Goal: Task Accomplishment & Management: Manage account settings

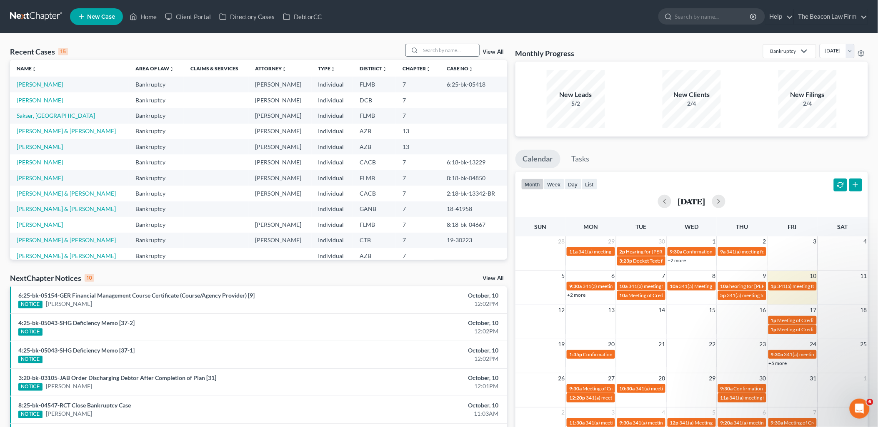
click at [443, 55] on input "search" at bounding box center [450, 50] width 58 height 12
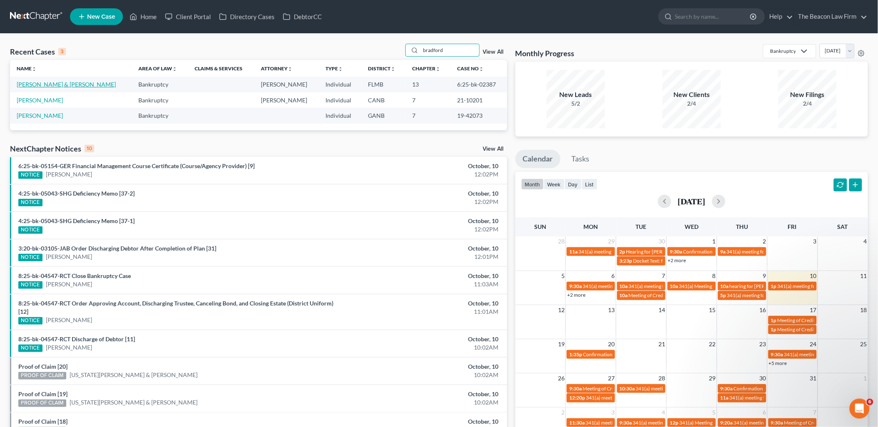
type input "bradford"
click at [70, 82] on link "[PERSON_NAME] & [PERSON_NAME]" at bounding box center [66, 84] width 99 height 7
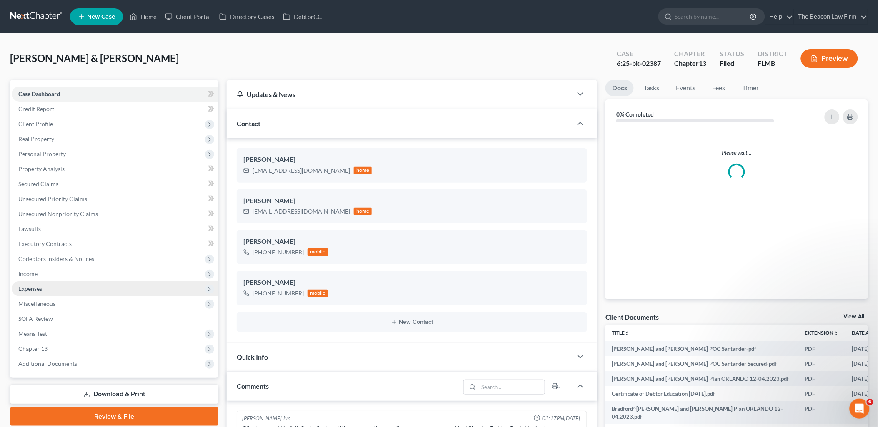
scroll to position [1107, 0]
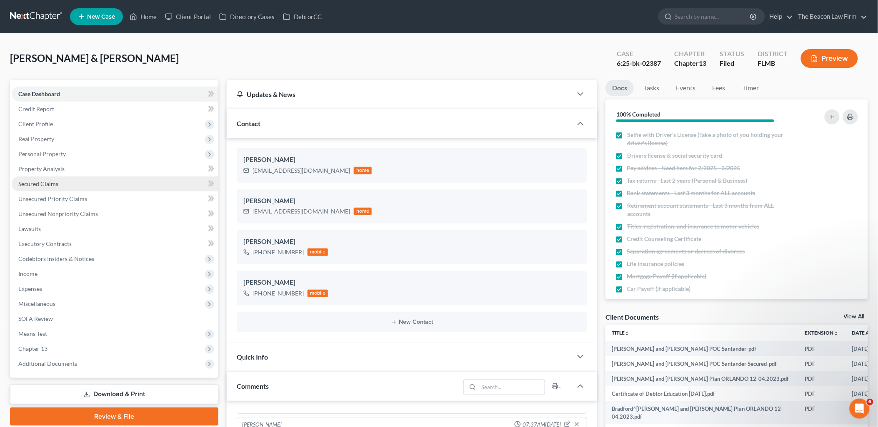
click at [38, 182] on span "Secured Claims" at bounding box center [38, 183] width 40 height 7
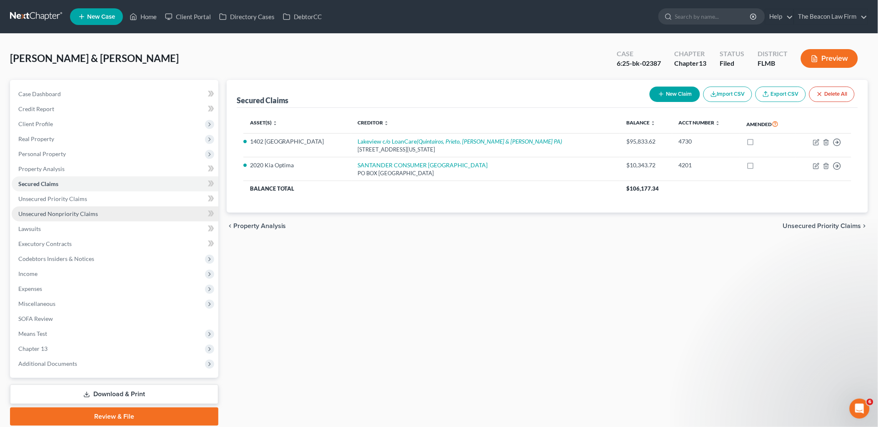
click at [41, 215] on span "Unsecured Nonpriority Claims" at bounding box center [58, 213] width 80 height 7
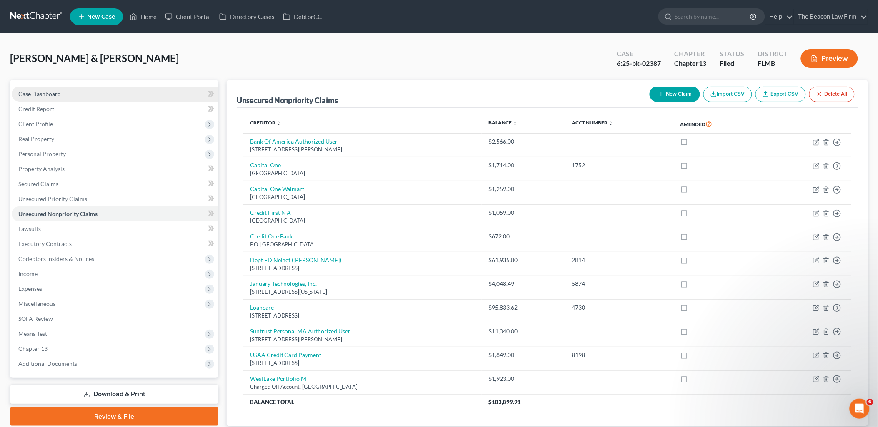
click at [40, 95] on span "Case Dashboard" at bounding box center [39, 93] width 42 height 7
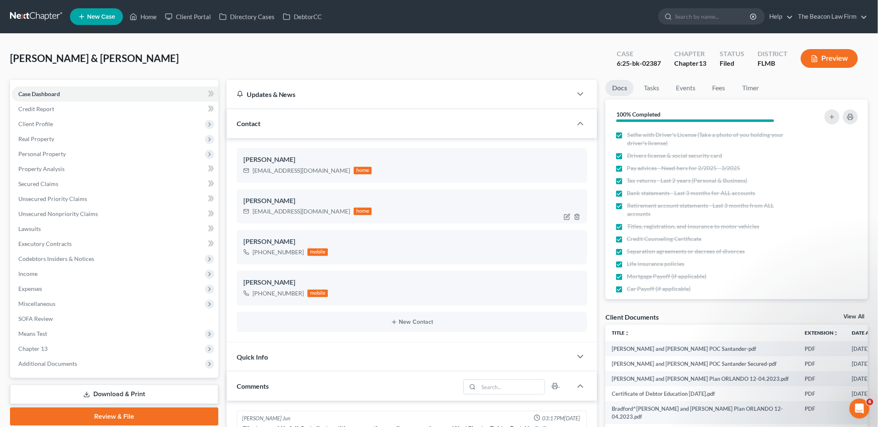
scroll to position [1107, 0]
drag, startPoint x: 253, startPoint y: 212, endPoint x: 331, endPoint y: 220, distance: 77.9
click at [331, 220] on div "[PERSON_NAME] [EMAIL_ADDRESS][DOMAIN_NAME] home" at bounding box center [412, 207] width 351 height 34
copy div "[EMAIL_ADDRESS][DOMAIN_NAME]"
drag, startPoint x: 253, startPoint y: 169, endPoint x: 333, endPoint y: 173, distance: 80.5
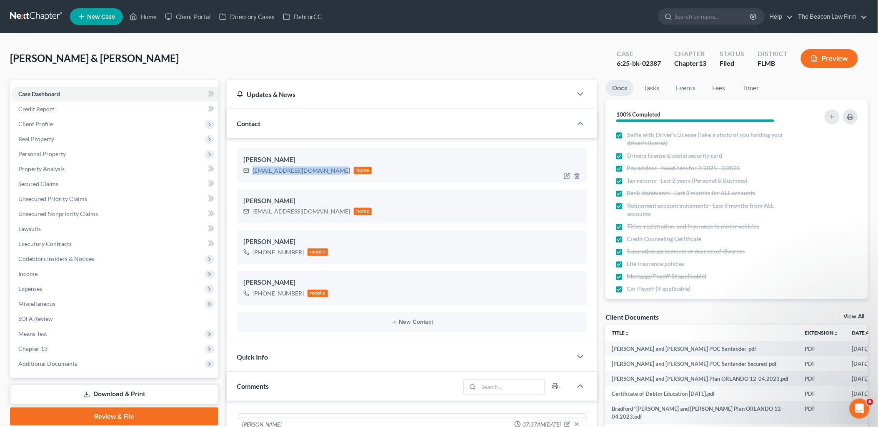
click at [333, 173] on div "[EMAIL_ADDRESS][DOMAIN_NAME] home" at bounding box center [307, 170] width 129 height 11
click at [52, 88] on link "Case Dashboard" at bounding box center [115, 94] width 207 height 15
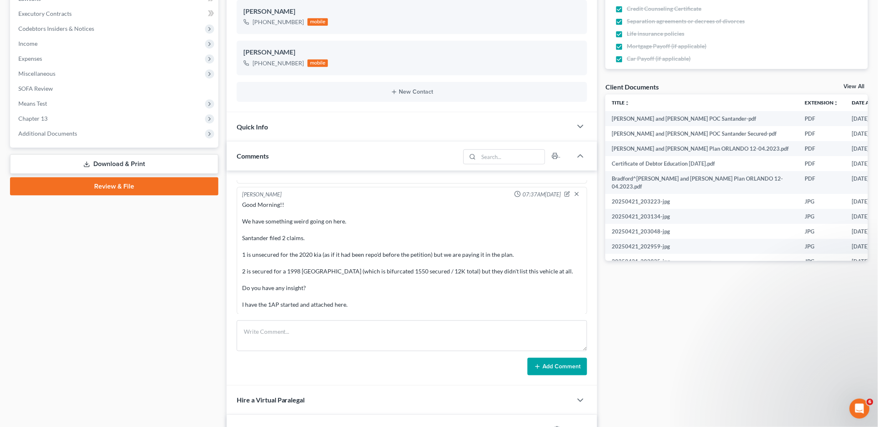
scroll to position [277, 0]
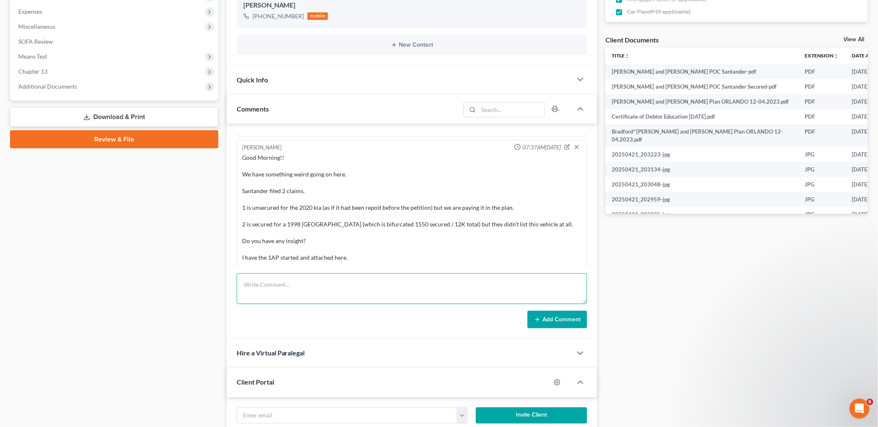
click at [328, 286] on textarea at bounding box center [412, 289] width 351 height 31
paste textarea "Good Afternoon! [PERSON_NAME] has filed 2 claims in your case which are attache…"
type textarea "Good Afternoon! [PERSON_NAME] has filed 2 claims in your case which are attache…"
click at [550, 321] on button "Add Comment" at bounding box center [557, 319] width 60 height 17
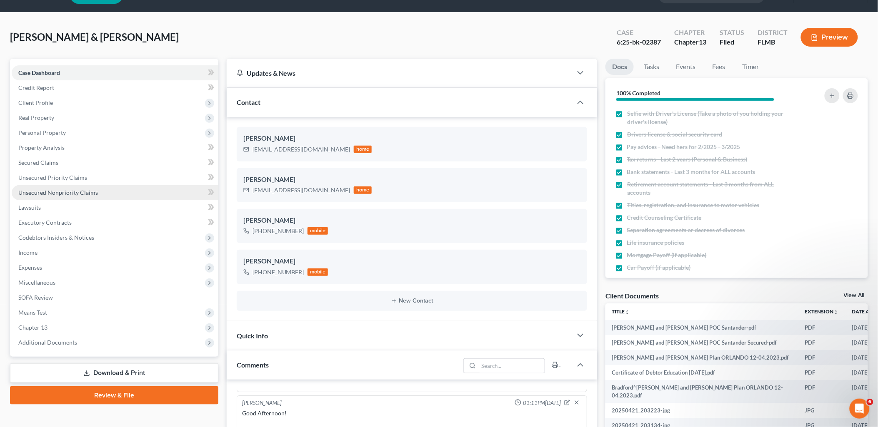
scroll to position [0, 0]
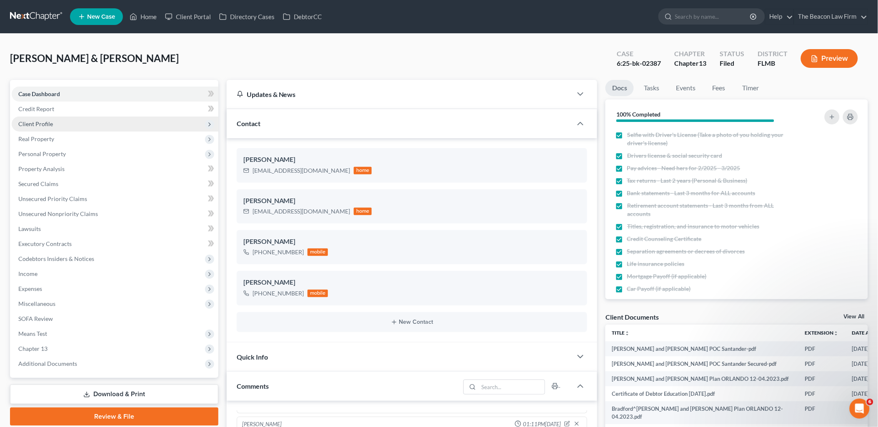
click at [37, 127] on span "Client Profile" at bounding box center [35, 123] width 35 height 7
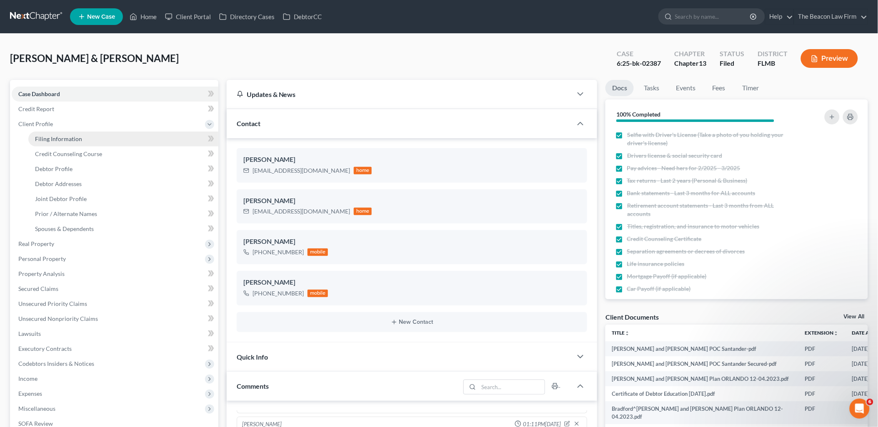
click at [62, 140] on span "Filing Information" at bounding box center [58, 138] width 47 height 7
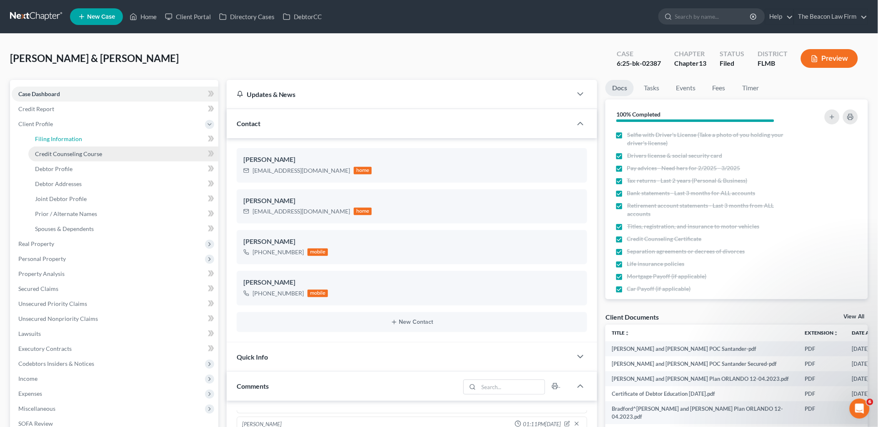
select select "1"
select select "3"
select select "9"
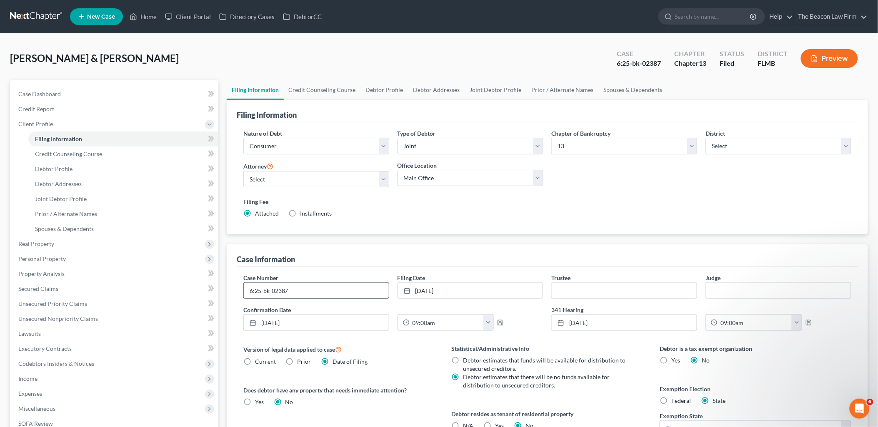
drag, startPoint x: 305, startPoint y: 292, endPoint x: 245, endPoint y: 289, distance: 60.5
click at [245, 287] on input "6:25-bk-02387" at bounding box center [316, 291] width 145 height 16
click at [46, 93] on span "Case Dashboard" at bounding box center [39, 93] width 42 height 7
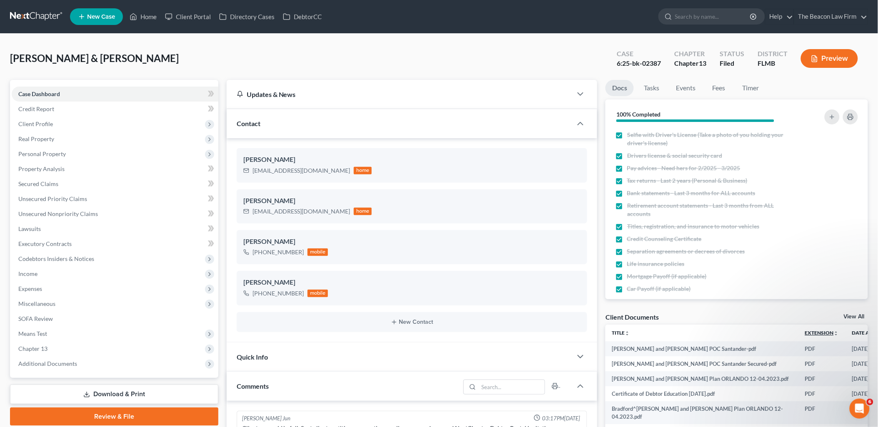
scroll to position [1238, 0]
click at [854, 317] on link "View All" at bounding box center [854, 317] width 21 height 6
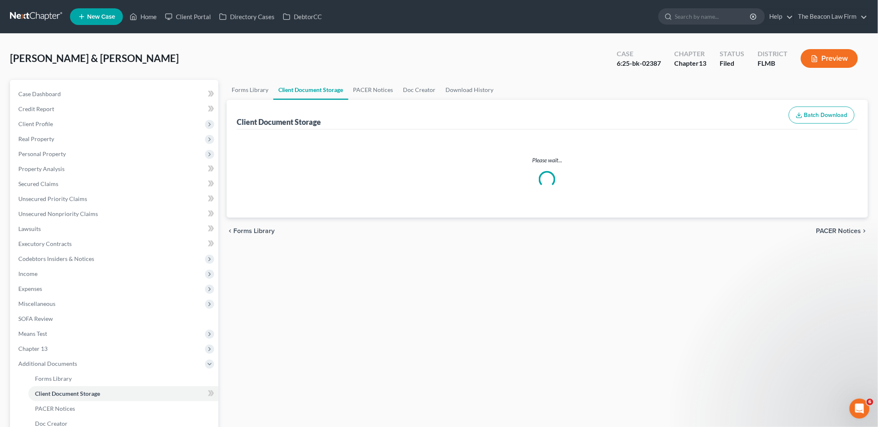
select select "9"
select select "12"
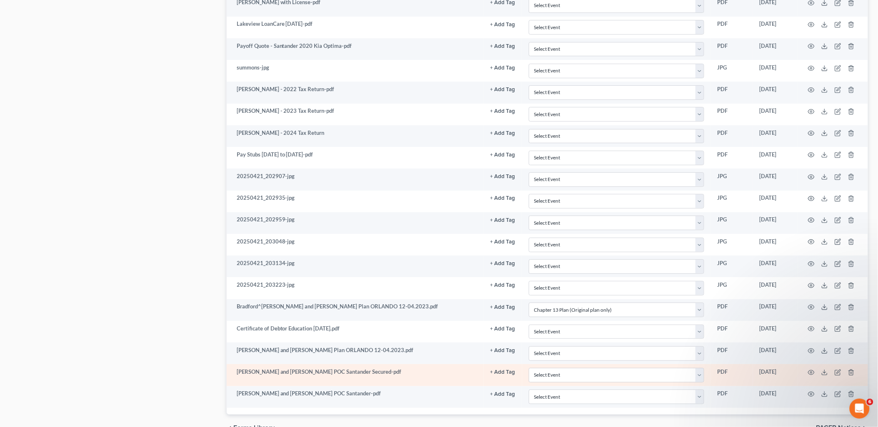
scroll to position [1140, 0]
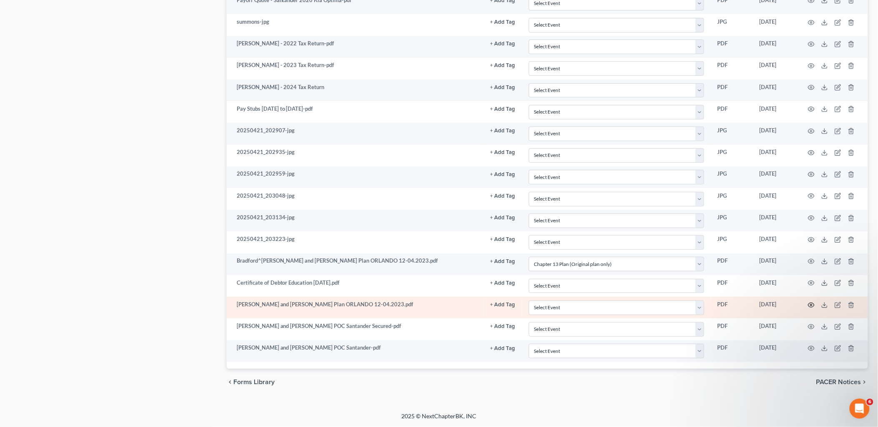
click at [814, 306] on icon "button" at bounding box center [811, 305] width 7 height 7
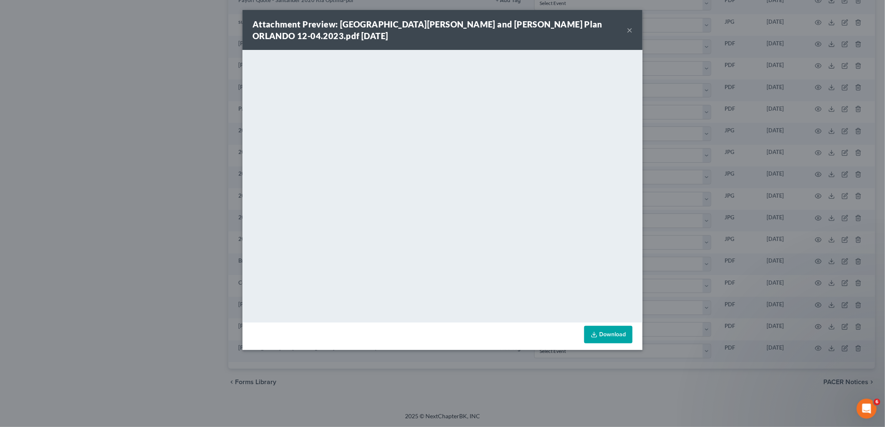
click at [630, 29] on button "×" at bounding box center [630, 30] width 6 height 10
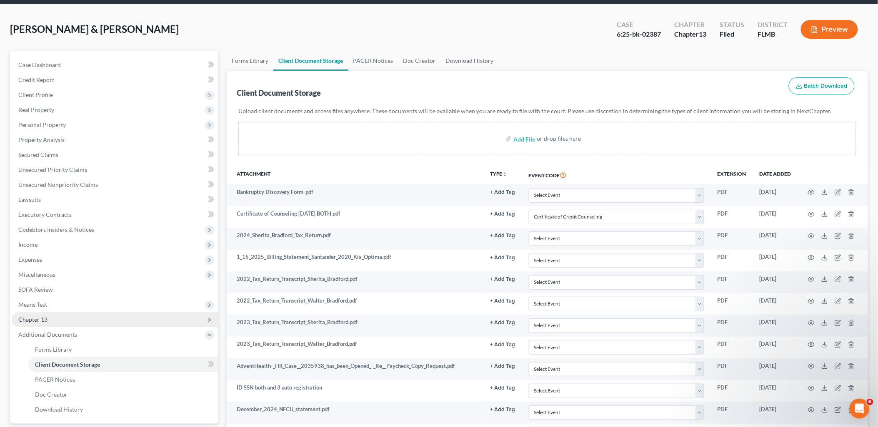
scroll to position [0, 0]
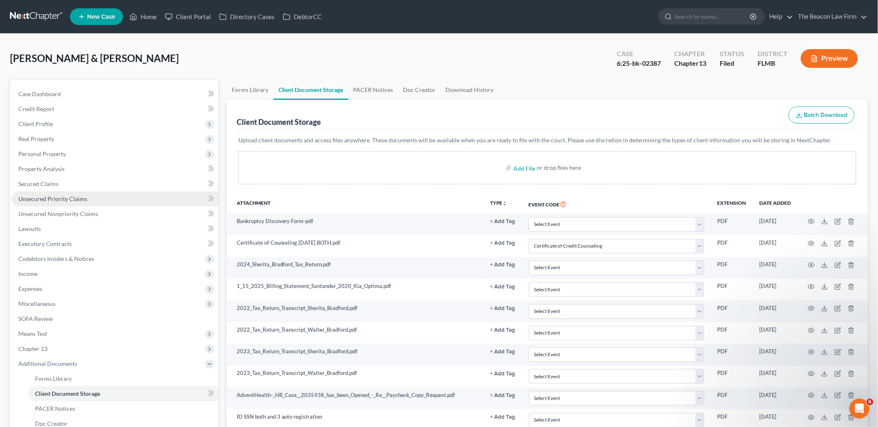
click at [39, 202] on link "Unsecured Priority Claims" at bounding box center [115, 199] width 207 height 15
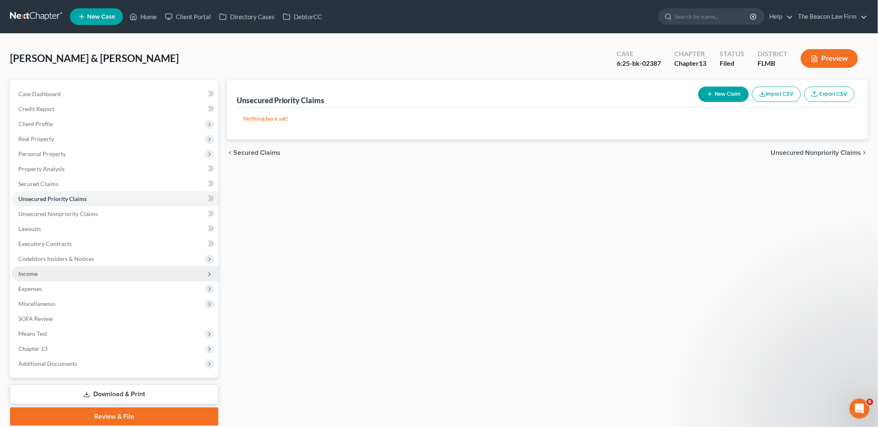
click at [31, 271] on span "Income" at bounding box center [27, 273] width 19 height 7
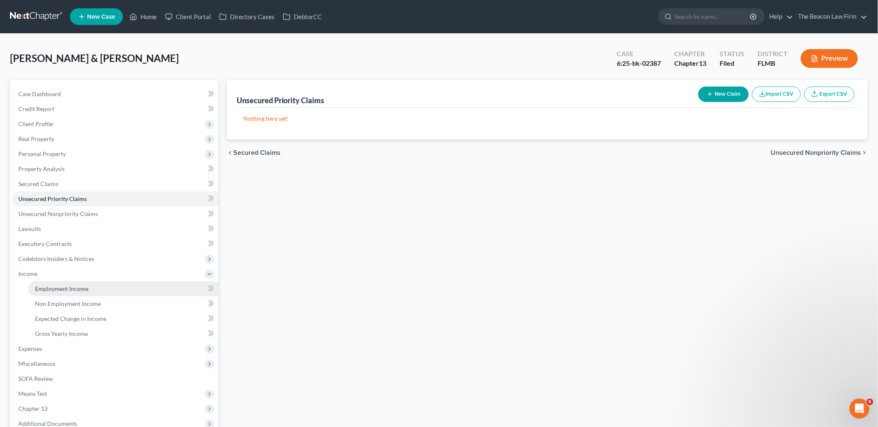
click at [40, 287] on span "Employment Income" at bounding box center [61, 288] width 53 height 7
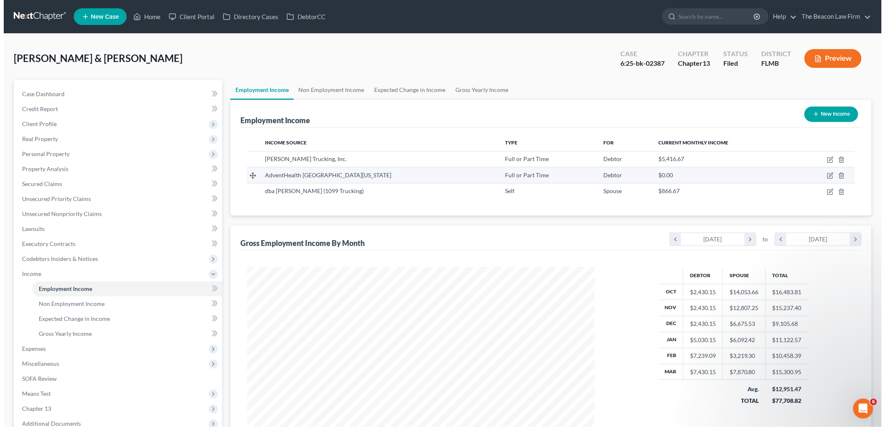
scroll to position [174, 365]
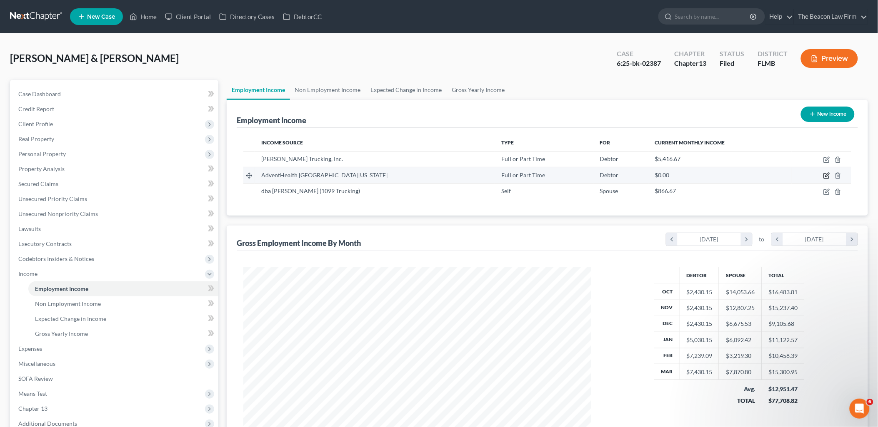
click at [826, 175] on icon "button" at bounding box center [826, 175] width 7 height 7
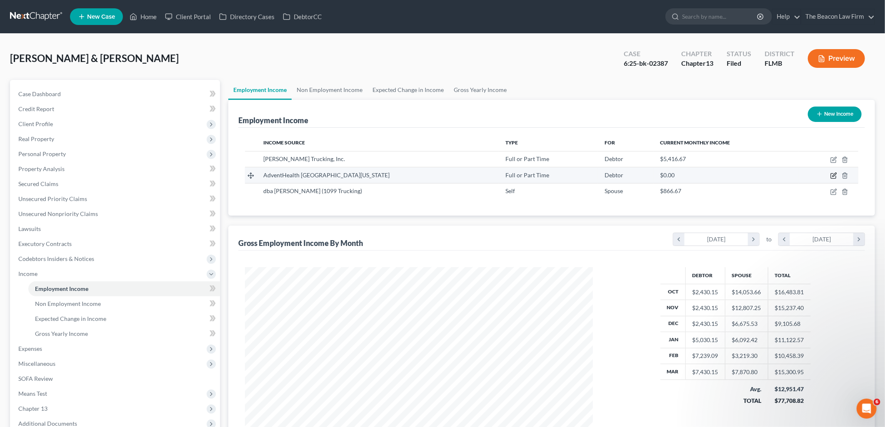
select select "0"
select select "9"
select select "0"
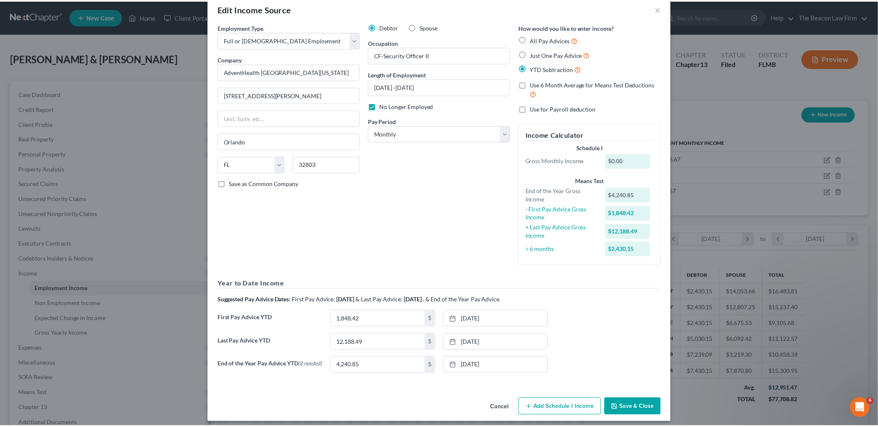
scroll to position [23, 0]
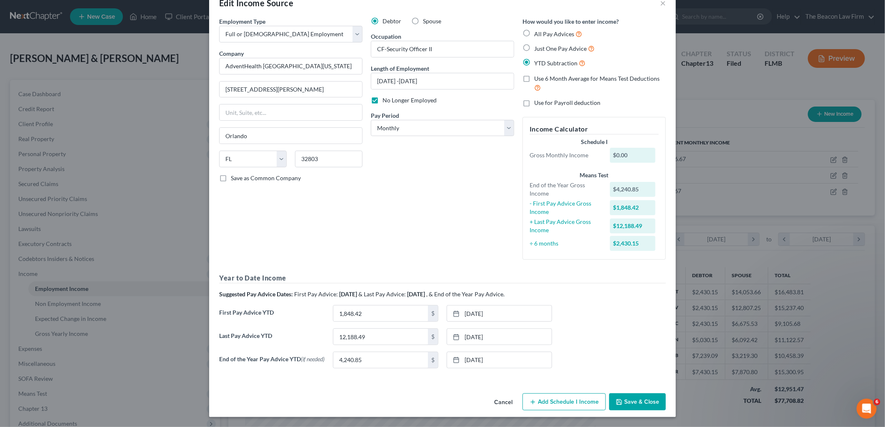
click at [499, 401] on button "Cancel" at bounding box center [503, 403] width 32 height 17
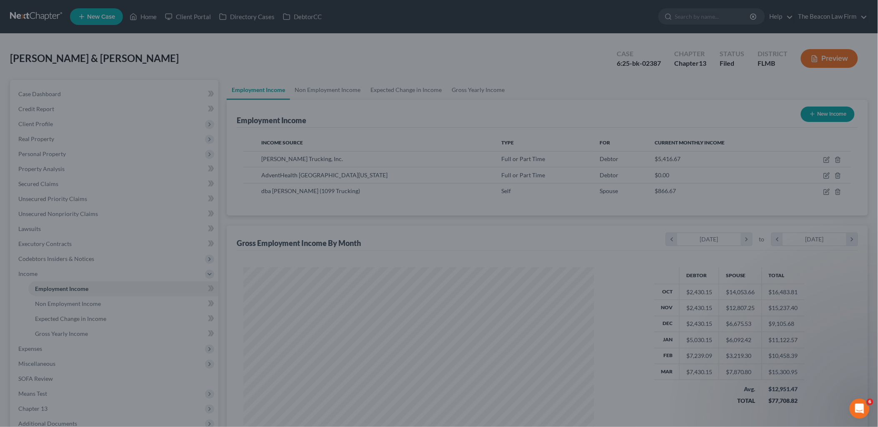
scroll to position [416453, 416262]
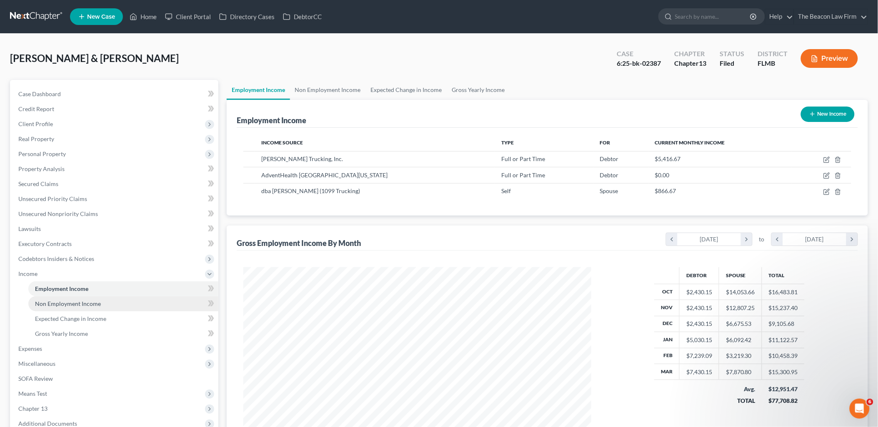
click at [57, 302] on span "Non Employment Income" at bounding box center [68, 303] width 66 height 7
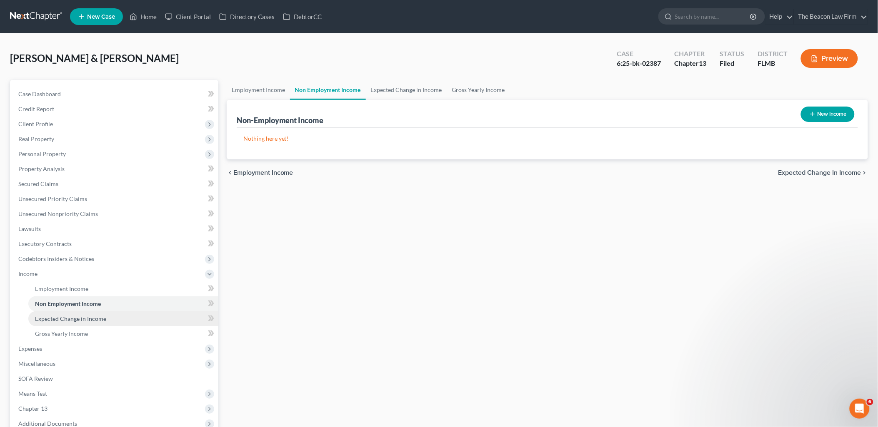
click at [58, 319] on span "Expected Change in Income" at bounding box center [70, 318] width 71 height 7
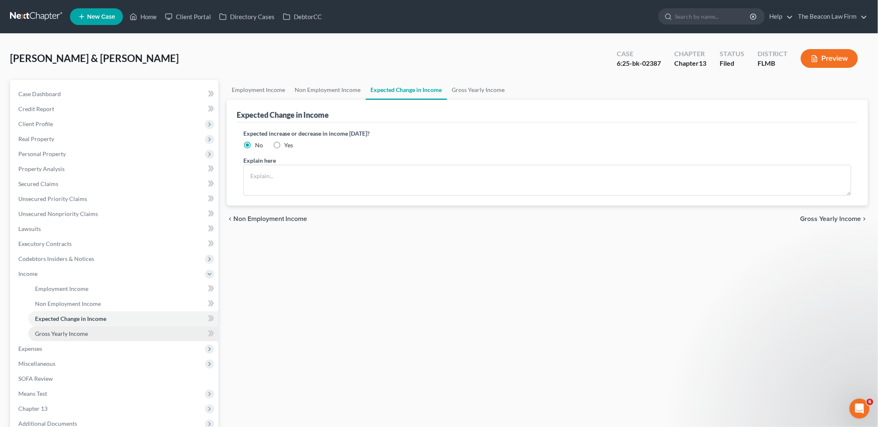
click at [60, 330] on span "Gross Yearly Income" at bounding box center [61, 333] width 53 height 7
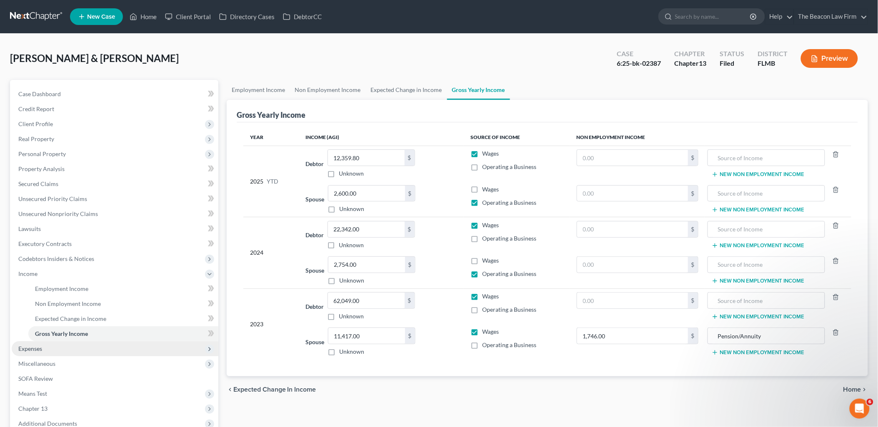
click at [38, 348] on span "Expenses" at bounding box center [30, 348] width 24 height 7
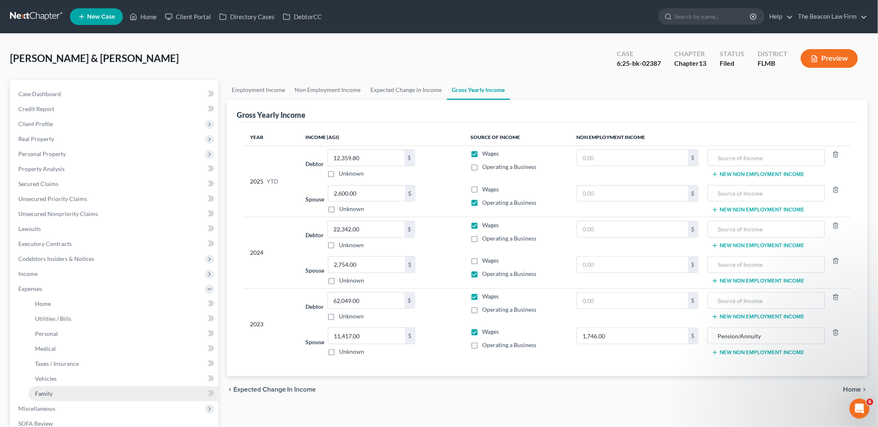
click at [47, 394] on span "Family" at bounding box center [43, 393] width 17 height 7
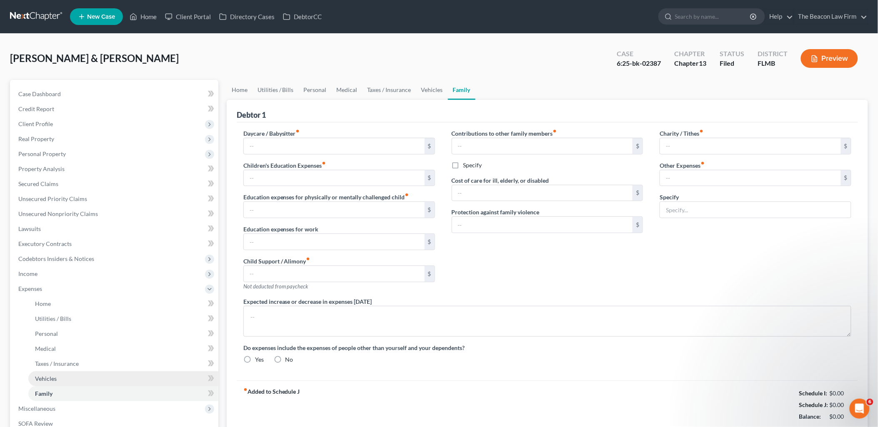
type input "0.00"
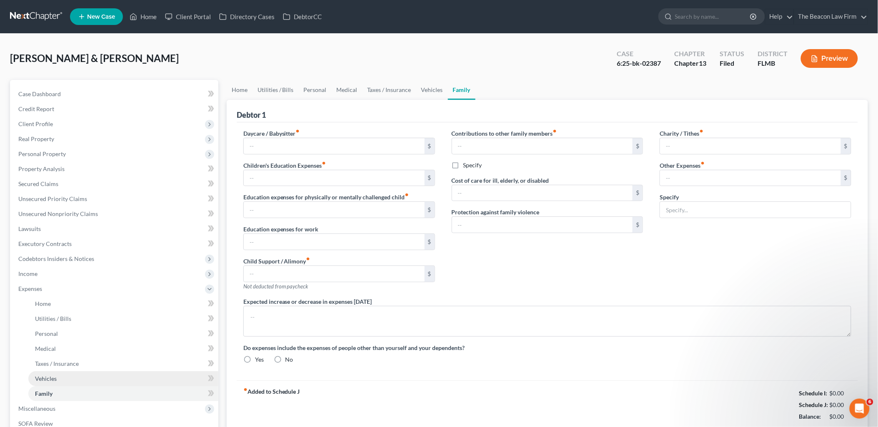
type input "0.00"
radio input "true"
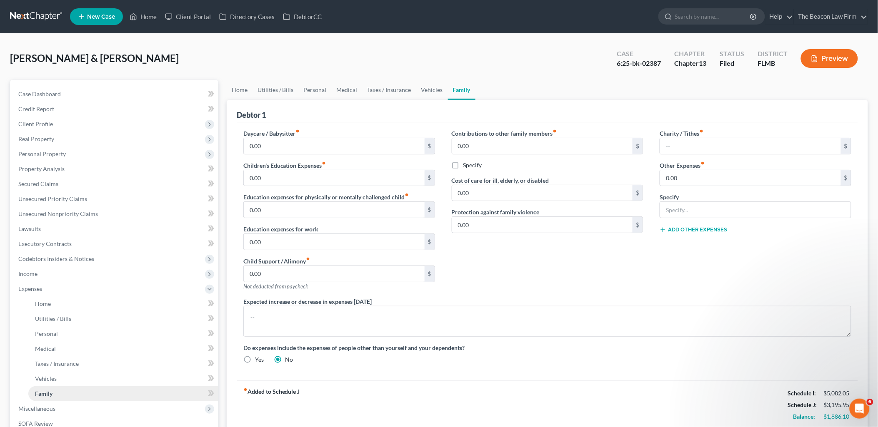
click at [50, 395] on span "Family" at bounding box center [43, 393] width 17 height 7
click at [47, 373] on link "Vehicles" at bounding box center [123, 379] width 190 height 15
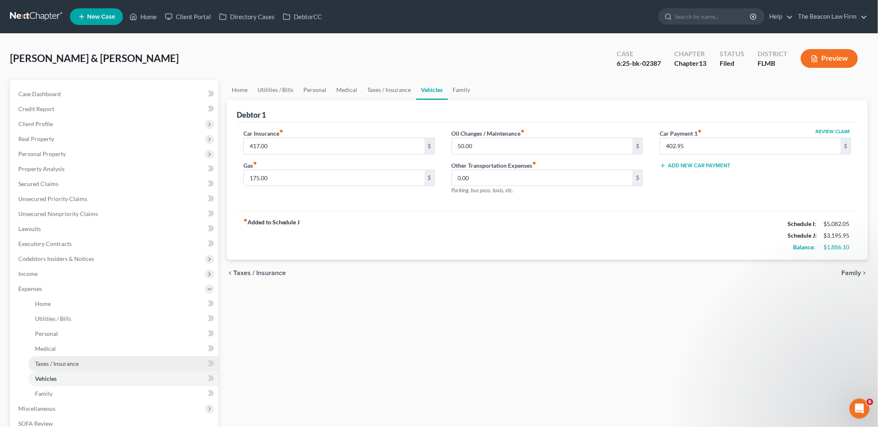
click at [46, 361] on span "Taxes / Insurance" at bounding box center [57, 363] width 44 height 7
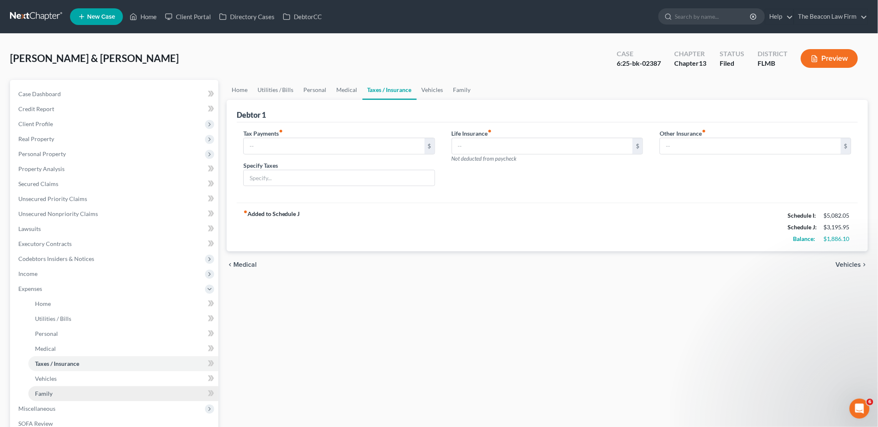
click at [46, 394] on span "Family" at bounding box center [43, 393] width 17 height 7
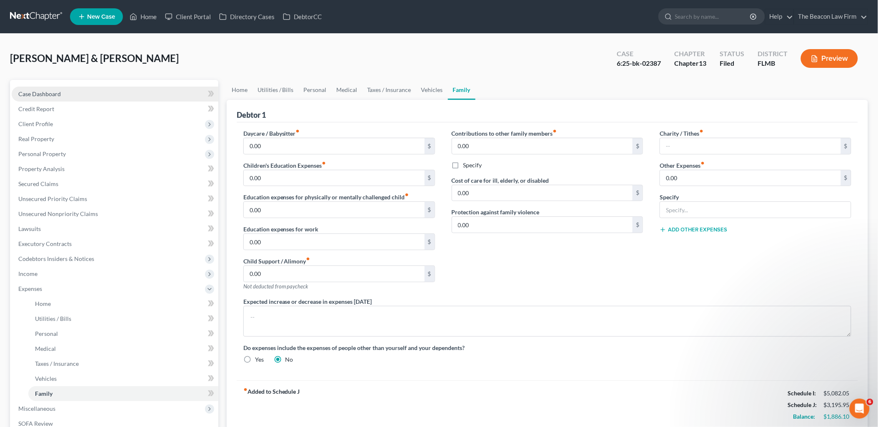
click at [44, 92] on span "Case Dashboard" at bounding box center [39, 93] width 42 height 7
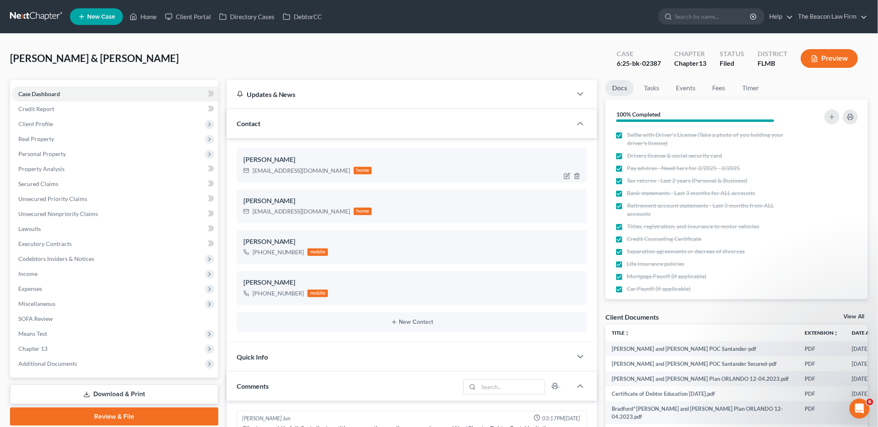
scroll to position [1238, 0]
drag, startPoint x: 252, startPoint y: 168, endPoint x: 332, endPoint y: 172, distance: 80.5
click at [332, 172] on div "[EMAIL_ADDRESS][DOMAIN_NAME]" at bounding box center [301, 171] width 98 height 8
copy div "[EMAIL_ADDRESS][DOMAIN_NAME]"
drag, startPoint x: 253, startPoint y: 209, endPoint x: 330, endPoint y: 214, distance: 77.3
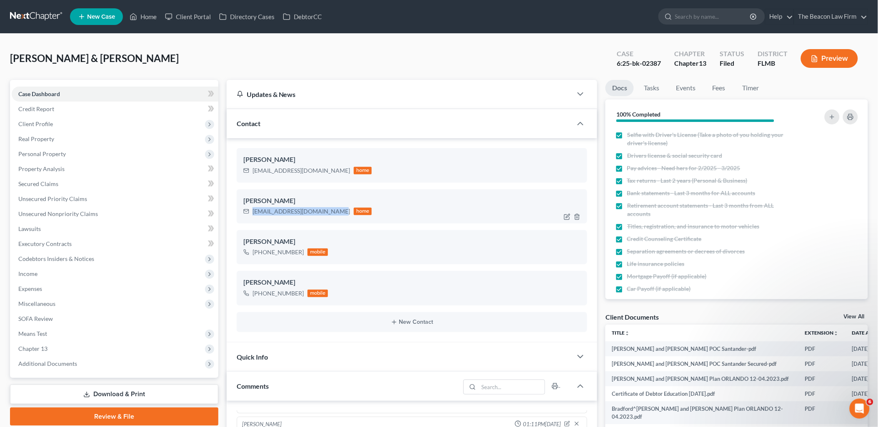
click at [330, 214] on div "[EMAIL_ADDRESS][DOMAIN_NAME] home" at bounding box center [307, 211] width 129 height 11
copy div "[EMAIL_ADDRESS][DOMAIN_NAME]"
drag, startPoint x: 861, startPoint y: 315, endPoint x: 861, endPoint y: 303, distance: 12.1
click at [861, 315] on link "View All" at bounding box center [854, 317] width 21 height 6
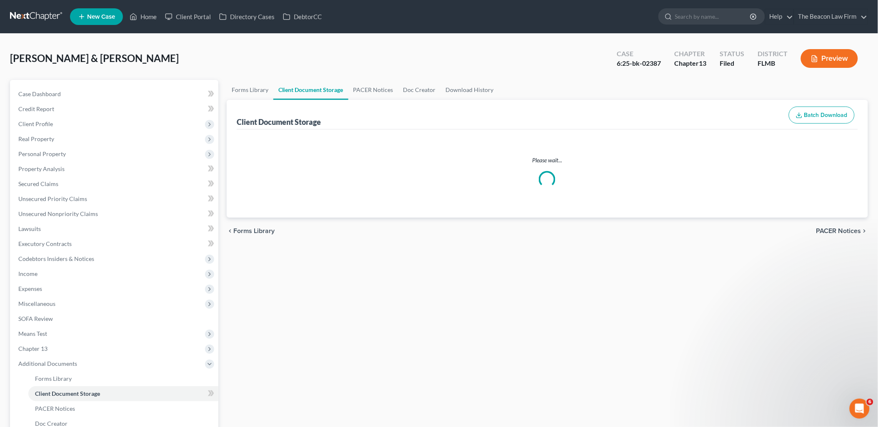
select select "9"
select select "12"
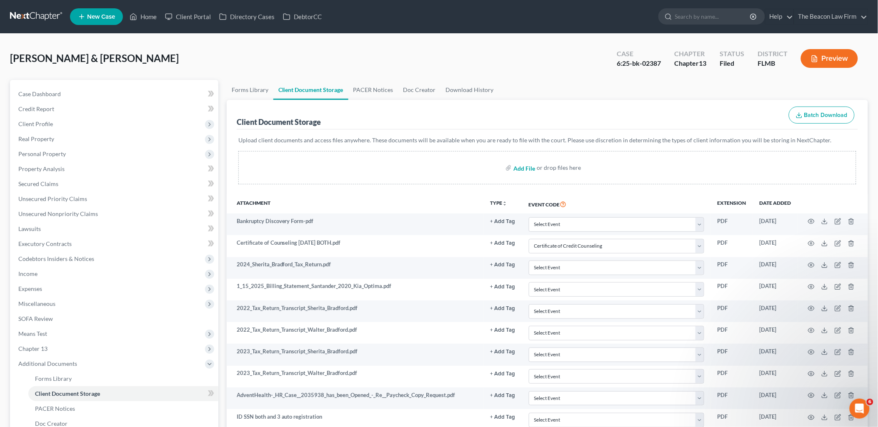
click at [526, 168] on input "file" at bounding box center [523, 167] width 20 height 15
type input "C:\fakepath\[GEOGRAPHIC_DATA][PERSON_NAME] 341 Disclosures.pdf"
select select "9"
select select "12"
click at [39, 93] on span "Case Dashboard" at bounding box center [39, 93] width 42 height 7
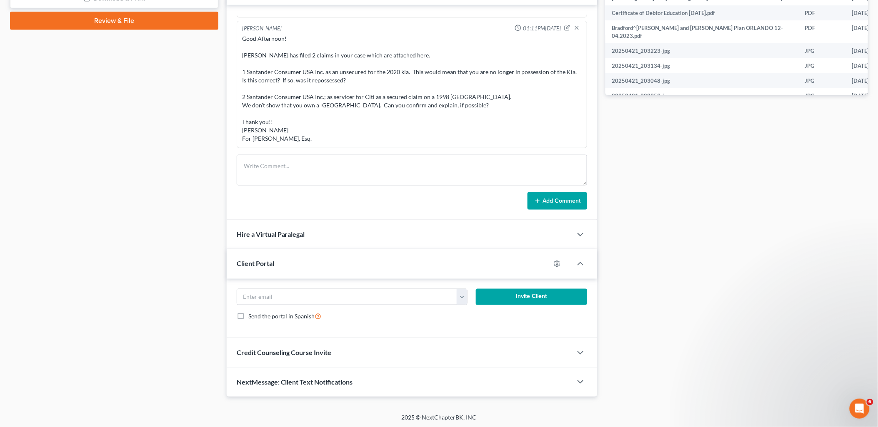
scroll to position [397, 0]
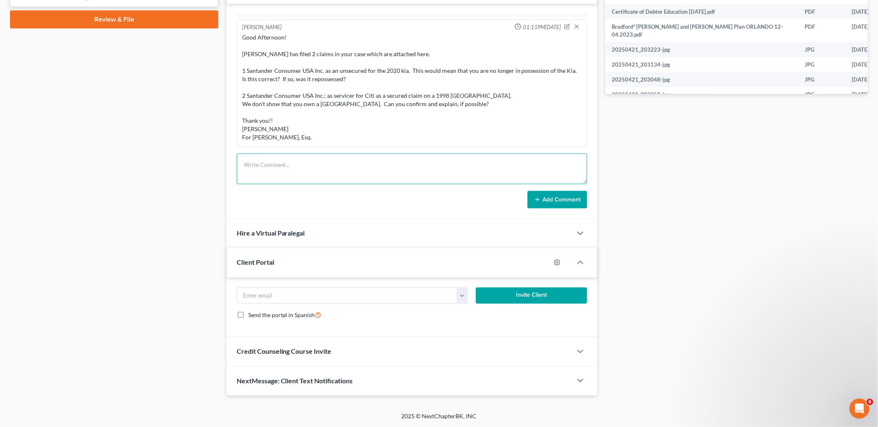
click at [277, 160] on textarea at bounding box center [412, 169] width 351 height 31
paste textarea "Attached is a package of disclosures that the Trustee needs back from us before…"
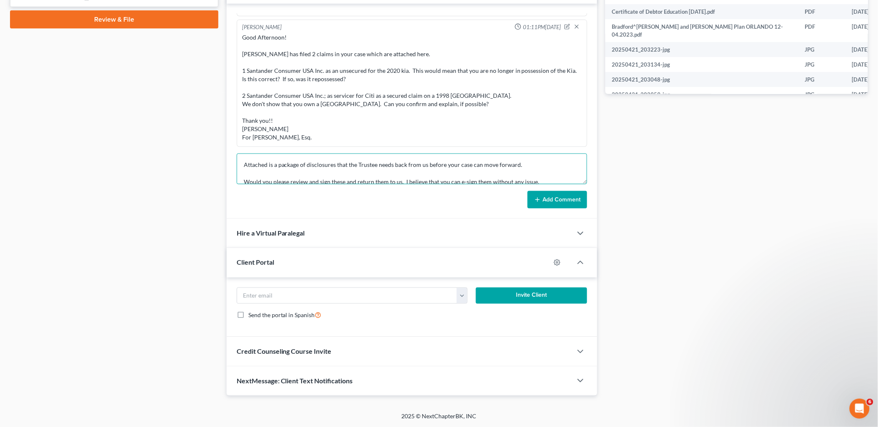
scroll to position [18, 0]
type textarea "Attached is a package of disclosures that the Trustee needs back from us before…"
click at [570, 195] on button "Add Comment" at bounding box center [557, 199] width 60 height 17
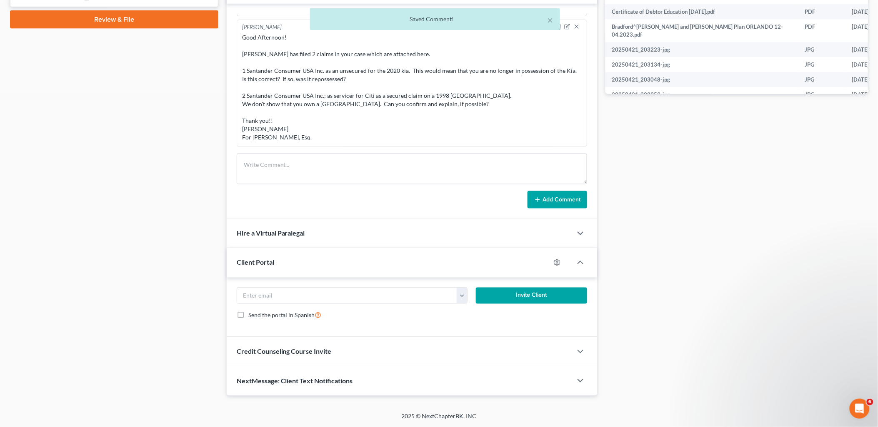
scroll to position [1302, 0]
